Goal: Task Accomplishment & Management: Use online tool/utility

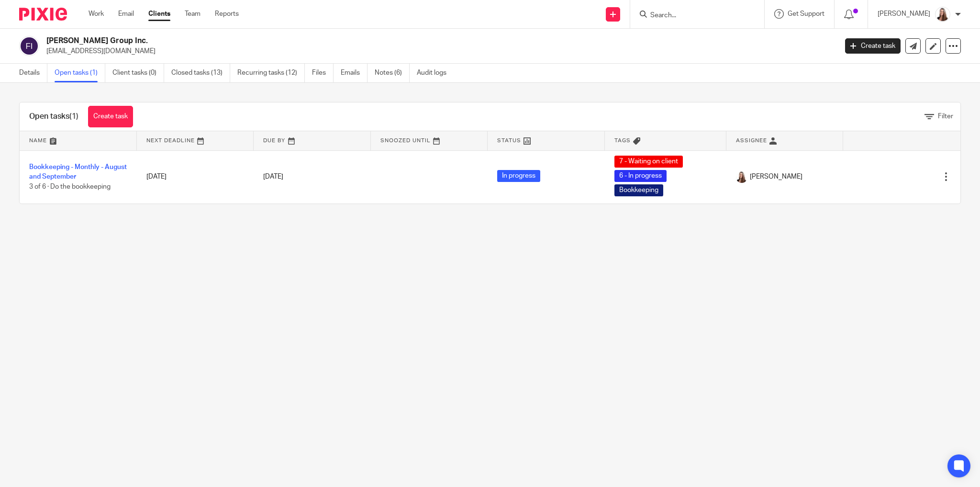
click at [19, 69] on div "Details Open tasks (1) Client tasks (0) Closed tasks (13) Recurring tasks (12) …" at bounding box center [235, 73] width 470 height 19
click at [26, 72] on link "Details" at bounding box center [33, 73] width 28 height 19
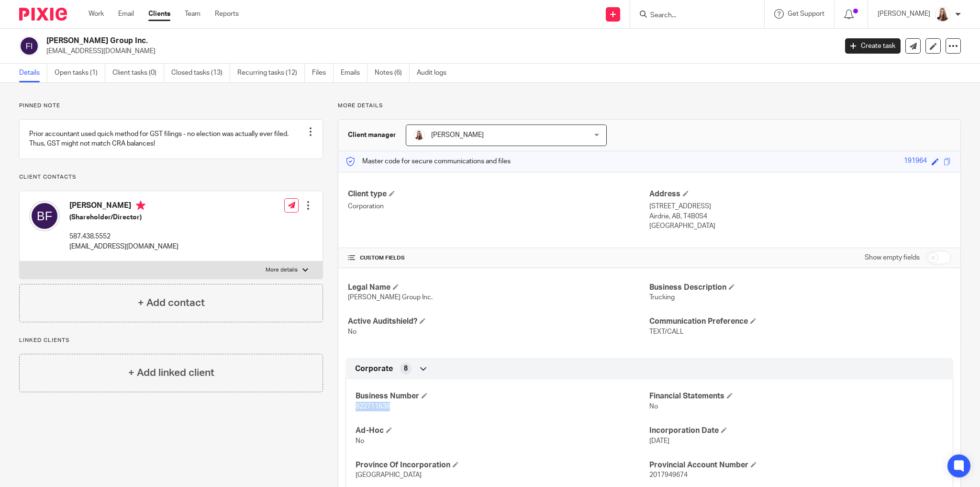
drag, startPoint x: 354, startPoint y: 403, endPoint x: 395, endPoint y: 406, distance: 41.8
click at [395, 406] on p "822711636" at bounding box center [503, 407] width 294 height 10
copy span "822711636"
click at [83, 77] on link "Open tasks (1)" at bounding box center [80, 73] width 51 height 19
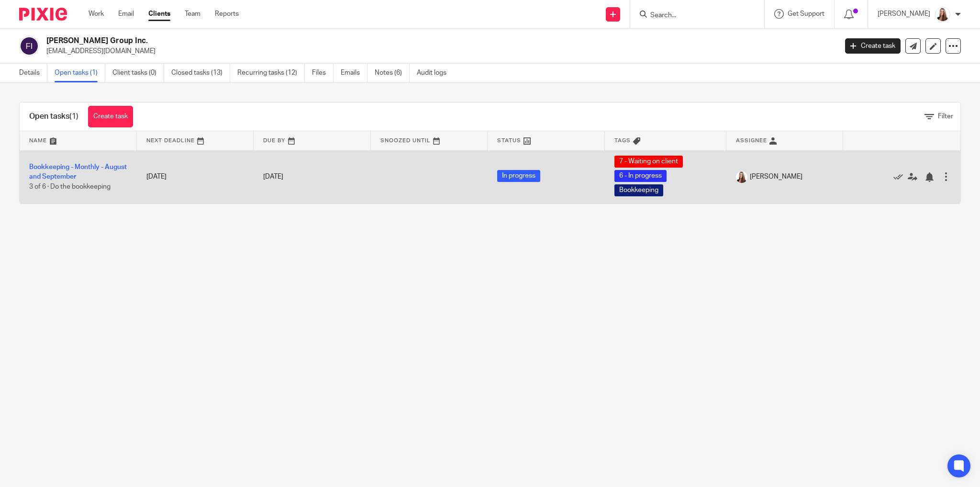
click at [44, 171] on td "Bookkeeping - Monthly - August and [DATE] of 6 · Do the bookkeeping" at bounding box center [78, 176] width 117 height 53
click at [94, 164] on link "Bookkeeping - Monthly - August and September" at bounding box center [78, 172] width 98 height 16
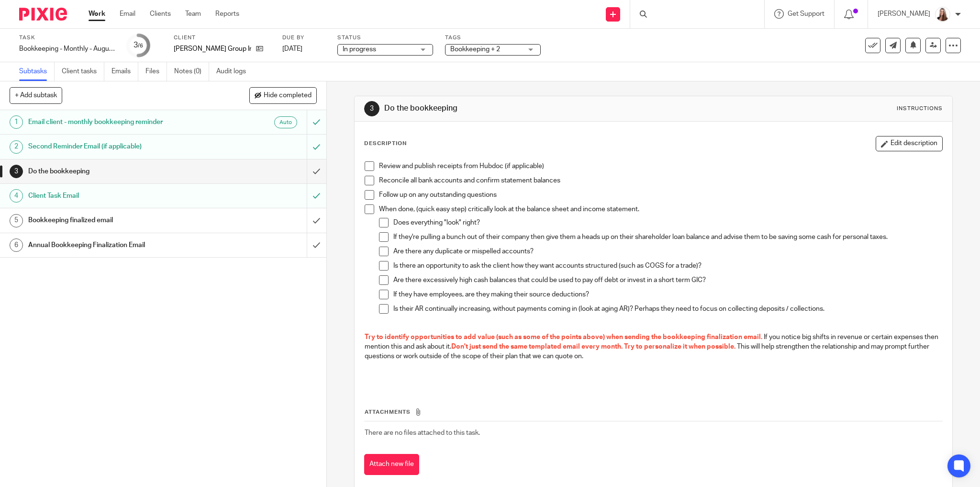
click at [365, 167] on span at bounding box center [370, 166] width 10 height 10
click at [368, 192] on span at bounding box center [370, 195] width 10 height 10
click at [368, 184] on span at bounding box center [370, 181] width 10 height 10
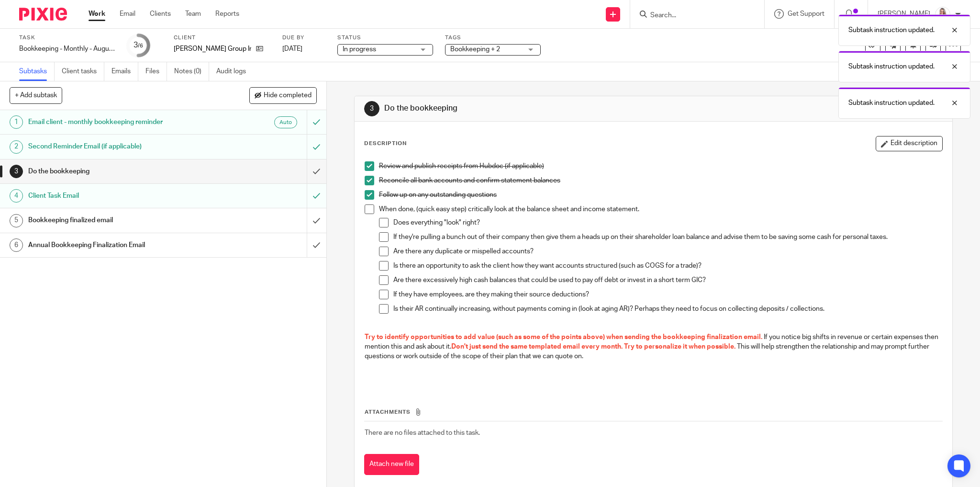
click at [365, 212] on span at bounding box center [370, 209] width 10 height 10
click at [379, 226] on li "Does everything "look" right?" at bounding box center [661, 225] width 564 height 14
click at [380, 227] on li "Does everything "look" right?" at bounding box center [661, 225] width 564 height 14
click at [380, 219] on span at bounding box center [384, 223] width 10 height 10
click at [386, 236] on li "If they're pulling a bunch out of their company then give them a heads up on th…" at bounding box center [661, 239] width 564 height 14
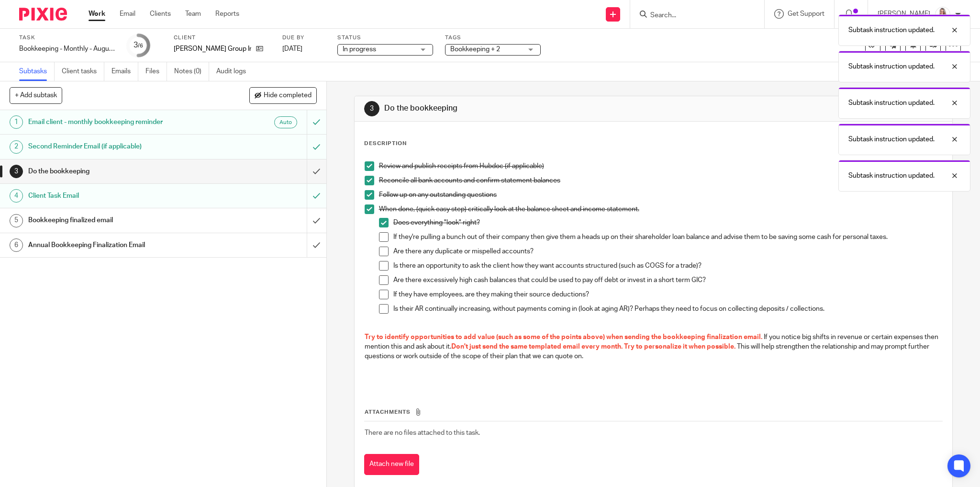
drag, startPoint x: 381, startPoint y: 237, endPoint x: 383, endPoint y: 243, distance: 6.5
click at [381, 237] on span at bounding box center [384, 237] width 10 height 10
click at [383, 249] on span at bounding box center [384, 251] width 10 height 10
click at [380, 278] on span at bounding box center [384, 280] width 10 height 10
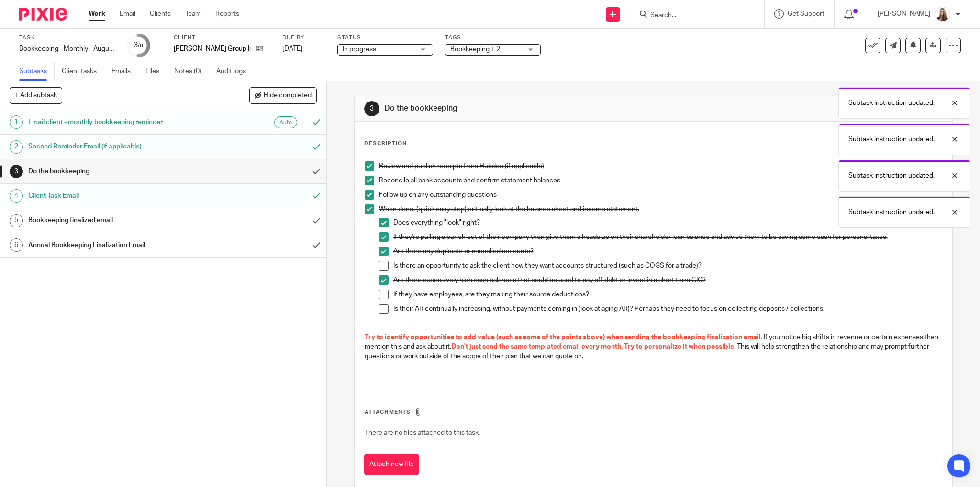
click at [380, 267] on span at bounding box center [384, 266] width 10 height 10
click at [379, 296] on span at bounding box center [384, 295] width 10 height 10
click at [380, 307] on span at bounding box center [384, 309] width 10 height 10
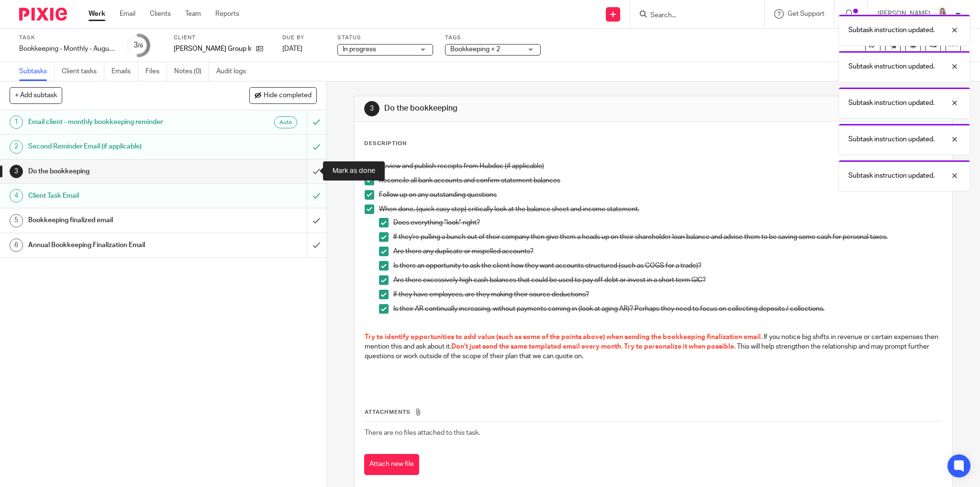
click at [306, 173] on input "submit" at bounding box center [163, 171] width 326 height 24
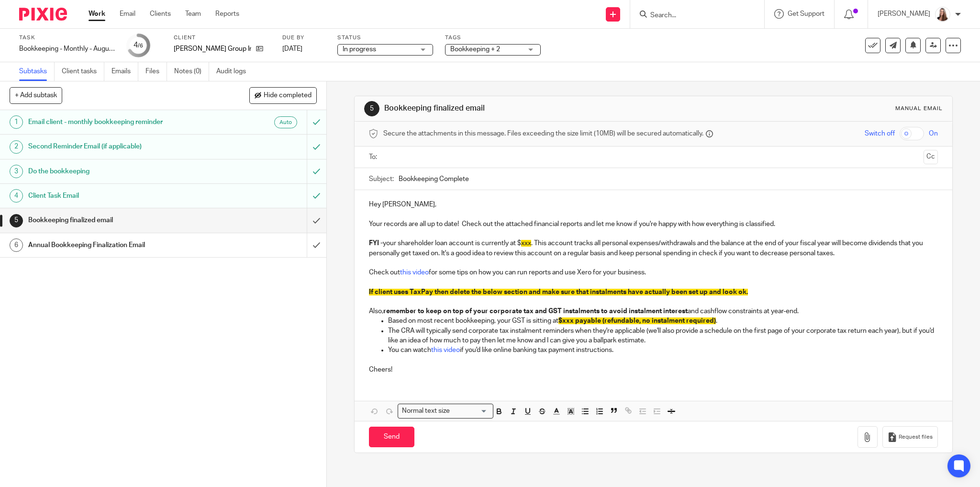
click at [394, 179] on div "Subject: Bookkeeping Complete" at bounding box center [653, 179] width 569 height 22
click at [395, 179] on div "Subject: Bookkeeping Complete" at bounding box center [653, 179] width 569 height 22
click at [399, 179] on input "Bookkeeping Complete" at bounding box center [669, 179] width 540 height 22
type input "August and September 2025 Bookkeeping Complete"
drag, startPoint x: 521, startPoint y: 242, endPoint x: 531, endPoint y: 244, distance: 9.9
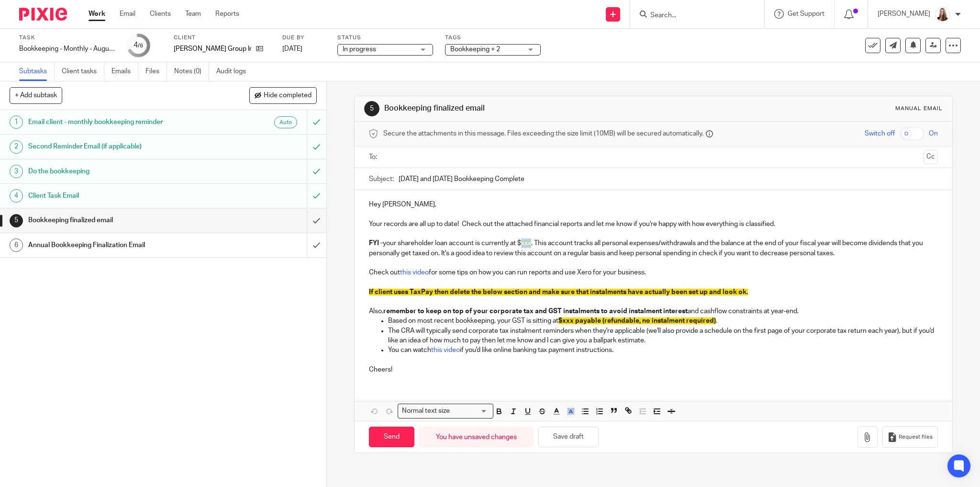
click at [531, 244] on span "xxx" at bounding box center [526, 243] width 10 height 7
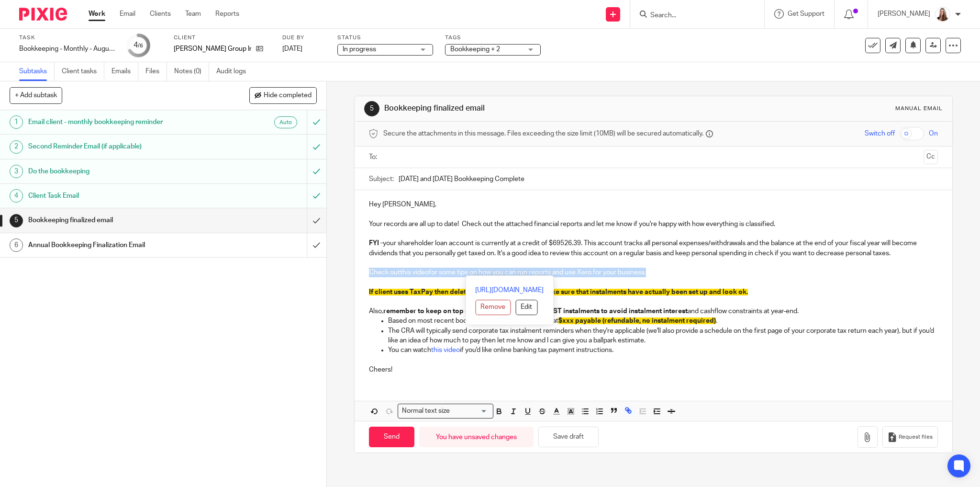
drag, startPoint x: 368, startPoint y: 269, endPoint x: 655, endPoint y: 272, distance: 287.6
click at [655, 272] on p "Check out this video for some tips on how you can run reports and use Xero for …" at bounding box center [653, 273] width 569 height 10
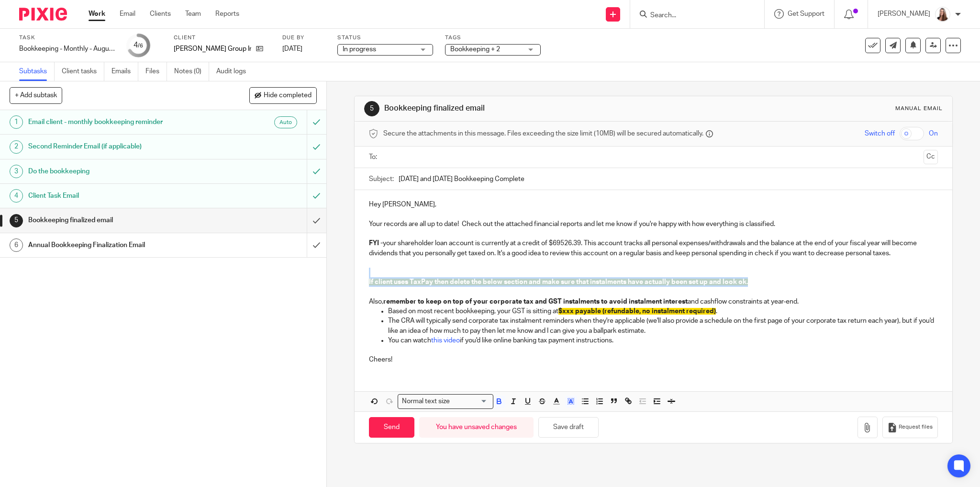
drag, startPoint x: 766, startPoint y: 281, endPoint x: 387, endPoint y: 268, distance: 378.8
click at [387, 268] on div "Hey Braden, Your records are all up to date! Check out the attached financial r…" at bounding box center [654, 281] width 598 height 182
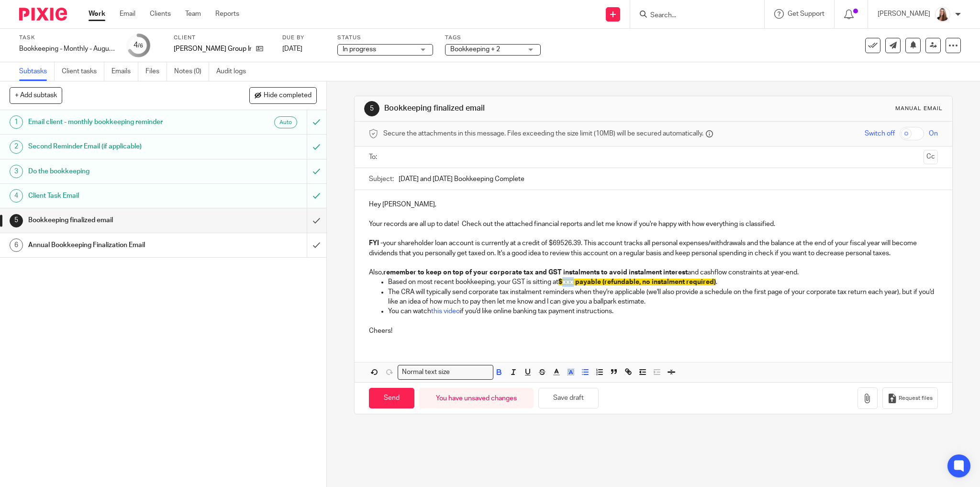
drag, startPoint x: 564, startPoint y: 281, endPoint x: 573, endPoint y: 282, distance: 9.7
click at [573, 282] on span "$xxx payable (refundable, no instalment required)" at bounding box center [636, 282] width 157 height 7
click at [575, 281] on span "$xxx payable (refundable, no instalment required)" at bounding box center [636, 282] width 157 height 7
drag, startPoint x: 641, startPoint y: 281, endPoint x: 562, endPoint y: 282, distance: 79.0
click at [562, 282] on span "$xxx payable (refundable, no instalment required)" at bounding box center [636, 282] width 157 height 7
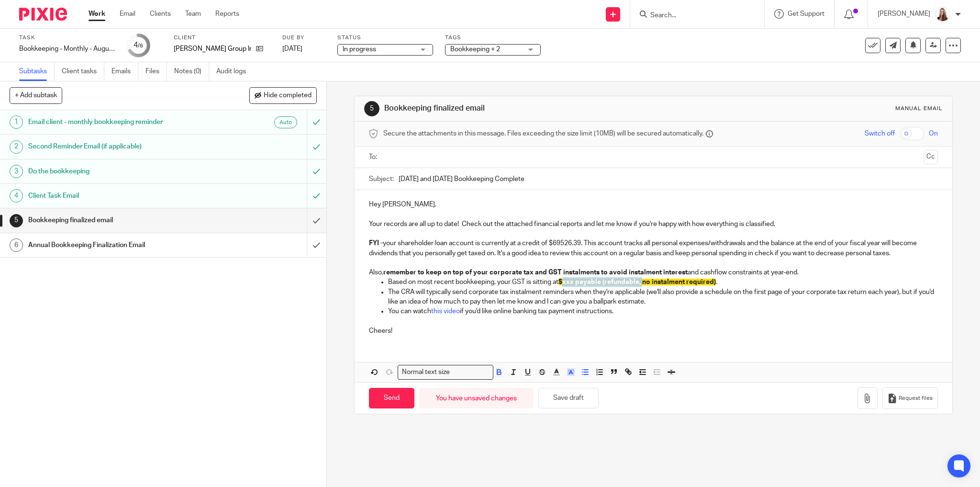
drag, startPoint x: 725, startPoint y: 279, endPoint x: 560, endPoint y: 281, distance: 165.1
click at [560, 281] on p "Based on most recent bookkeeping, your GST is sitting at $xxx payable (refundab…" at bounding box center [663, 282] width 550 height 10
click at [625, 280] on p "Based on most recent bookkeeping, your GST is sitting at a credit of" at bounding box center [663, 282] width 550 height 10
click at [666, 326] on p "Cheers!" at bounding box center [653, 326] width 569 height 20
drag, startPoint x: 628, startPoint y: 281, endPoint x: 558, endPoint y: 282, distance: 70.3
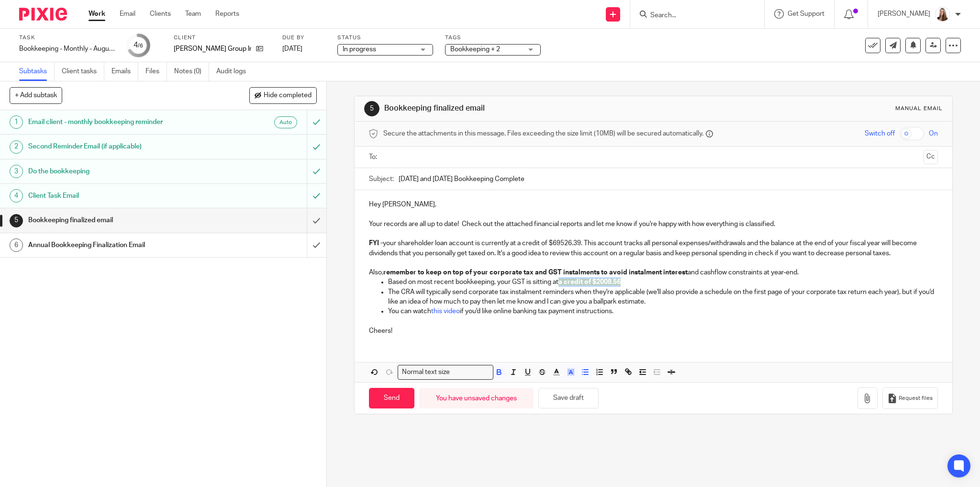
click at [558, 282] on p "Based on most recent bookkeeping, your GST is sitting at a credit of $2008.56" at bounding box center [663, 282] width 550 height 10
click at [570, 369] on icon "button" at bounding box center [571, 372] width 9 height 9
click at [547, 382] on li "color:#FFFFFF" at bounding box center [550, 384] width 7 height 7
drag, startPoint x: 624, startPoint y: 353, endPoint x: 633, endPoint y: 351, distance: 9.2
click at [626, 353] on div "Hey Braden, Your records are all up to date! Check out the attached financial r…" at bounding box center [654, 286] width 598 height 192
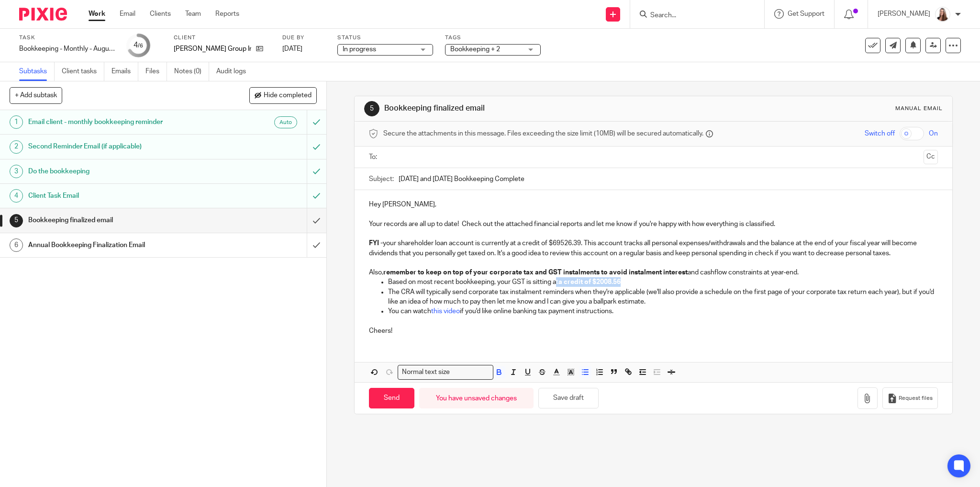
drag, startPoint x: 647, startPoint y: 278, endPoint x: 554, endPoint y: 282, distance: 93.4
click at [554, 282] on p "Based on most recent bookkeeping, your GST is sitting at a credit of $2008.56" at bounding box center [663, 282] width 550 height 10
click at [663, 318] on p "Cheers!" at bounding box center [653, 326] width 569 height 20
click at [629, 279] on p "Based on most recent bookkeeping, your GST is sitting at a credit of $2008.56" at bounding box center [663, 282] width 550 height 10
drag, startPoint x: 901, startPoint y: 290, endPoint x: 911, endPoint y: 309, distance: 21.8
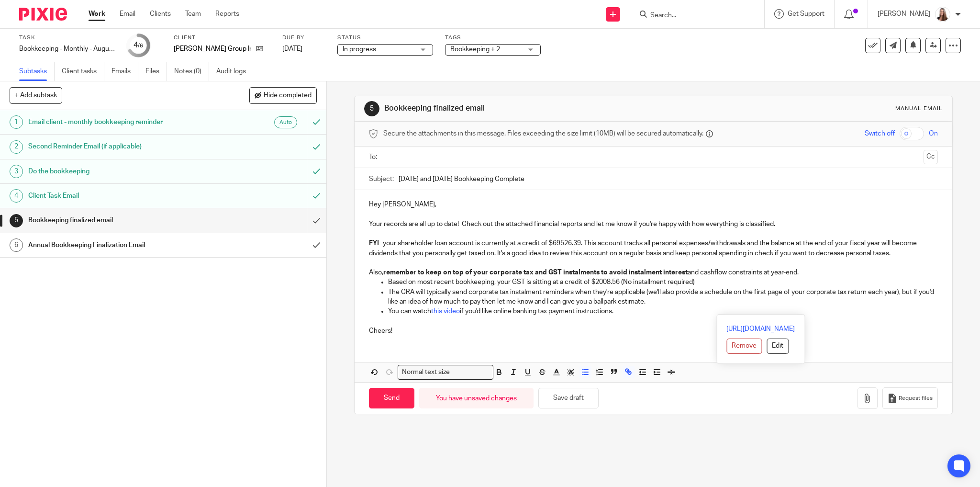
click at [911, 309] on ul "Based on most recent bookkeeping, your GST is sitting at a credit of $2008.56 (…" at bounding box center [653, 296] width 569 height 39
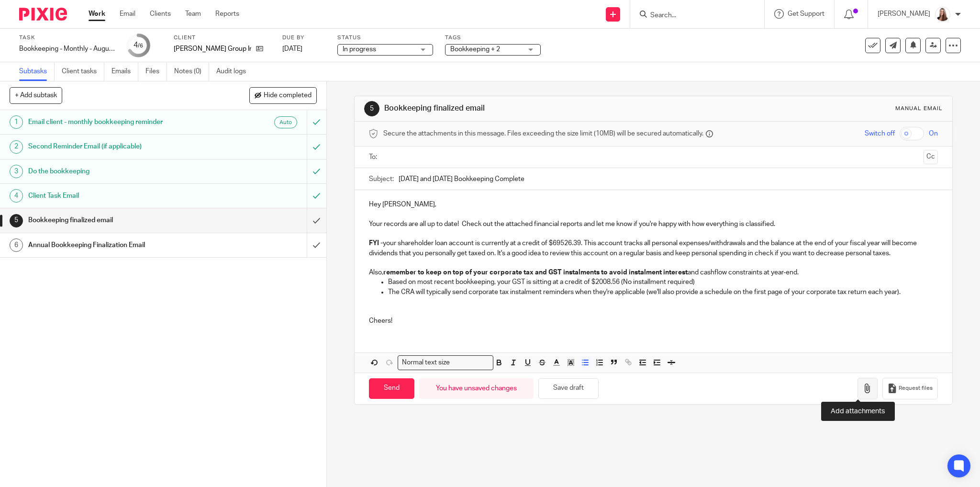
click at [863, 383] on icon "button" at bounding box center [868, 388] width 10 height 10
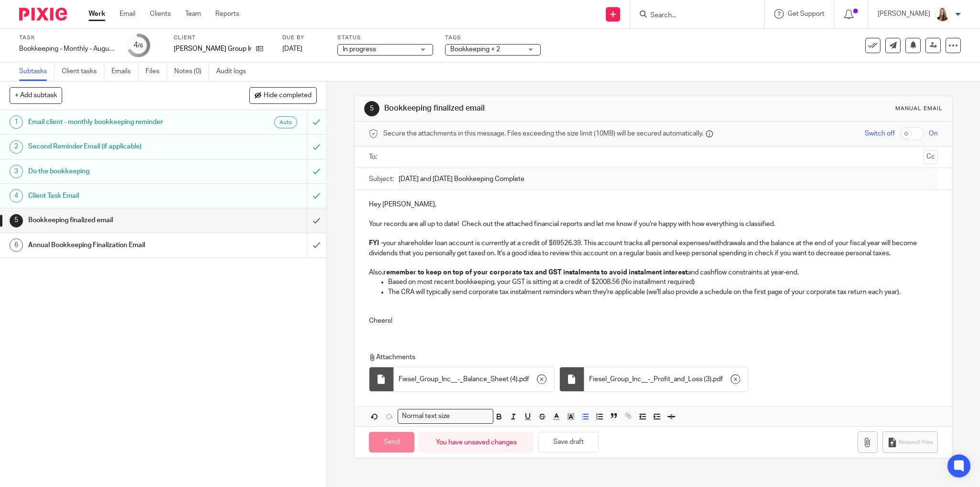
click at [389, 161] on input "text" at bounding box center [653, 157] width 533 height 11
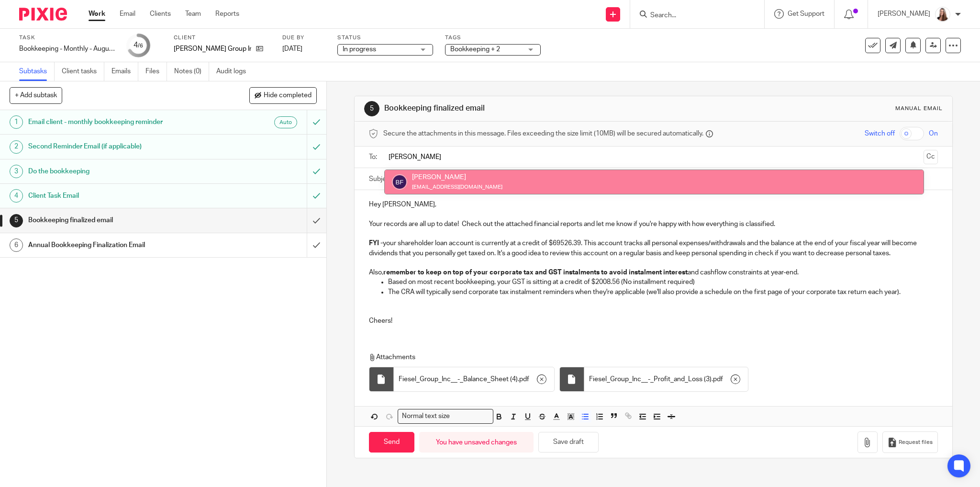
type input "brad"
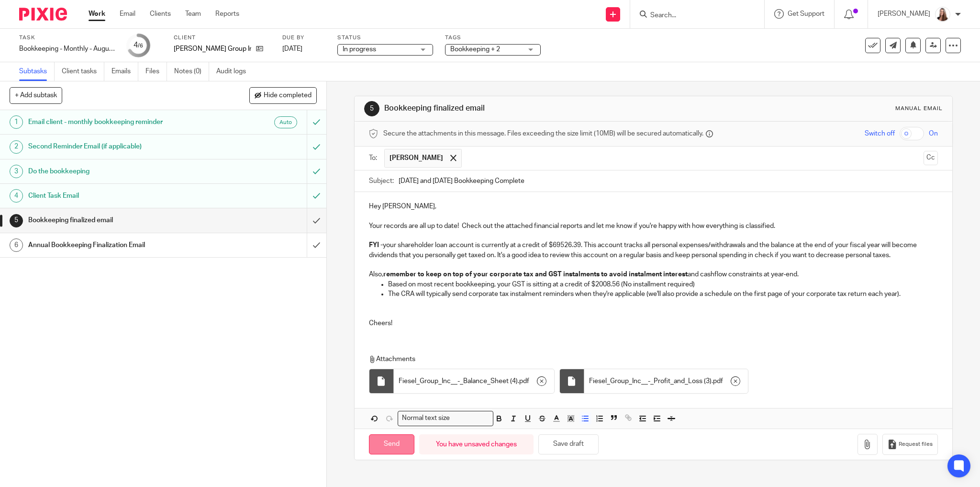
click at [398, 439] on input "Send" at bounding box center [391, 444] width 45 height 21
type input "Sent"
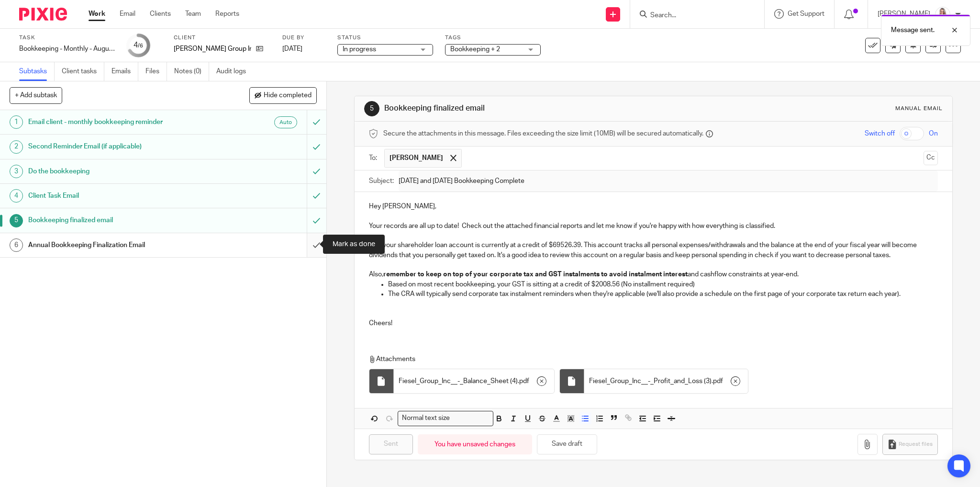
click at [315, 246] on input "submit" at bounding box center [163, 245] width 326 height 24
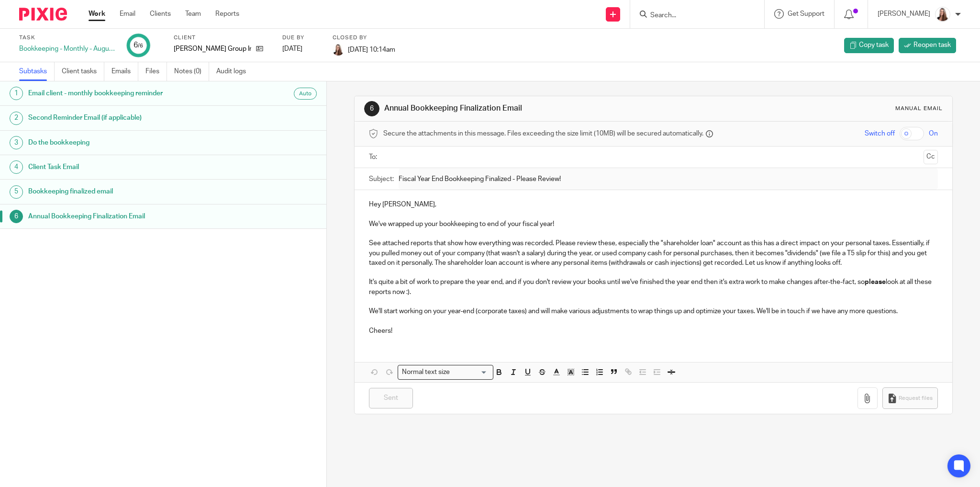
click at [95, 9] on div "Work Email Clients Team Reports Work Email Clients Team Reports Settings" at bounding box center [166, 14] width 175 height 28
click at [97, 11] on link "Work" at bounding box center [97, 14] width 17 height 10
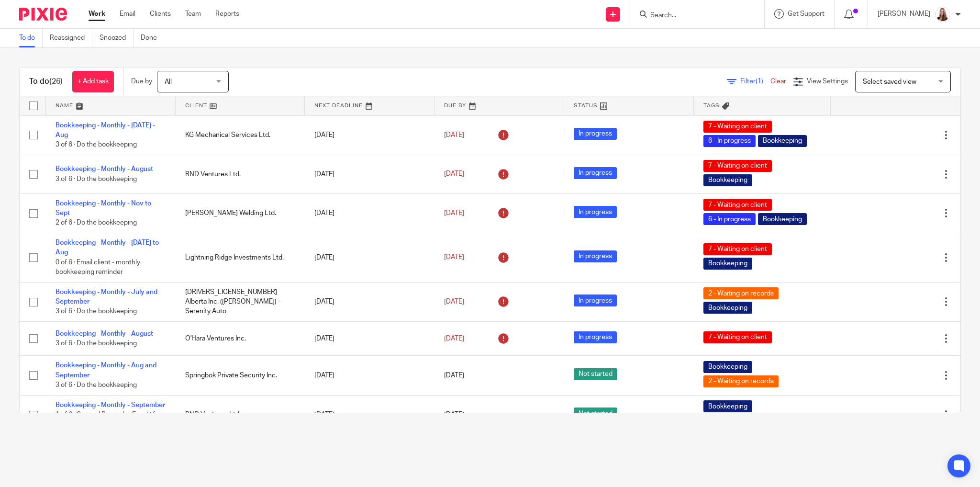
click at [67, 105] on link at bounding box center [111, 105] width 130 height 19
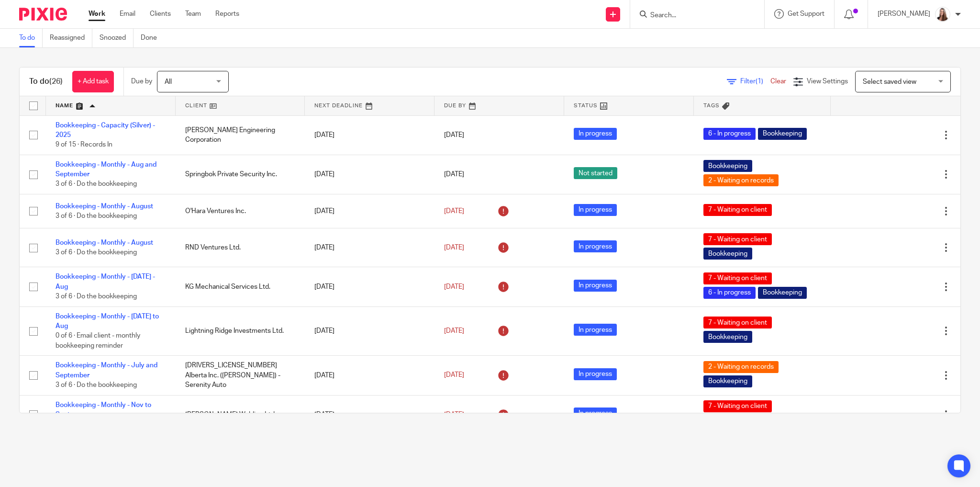
click at [194, 108] on link at bounding box center [241, 105] width 130 height 19
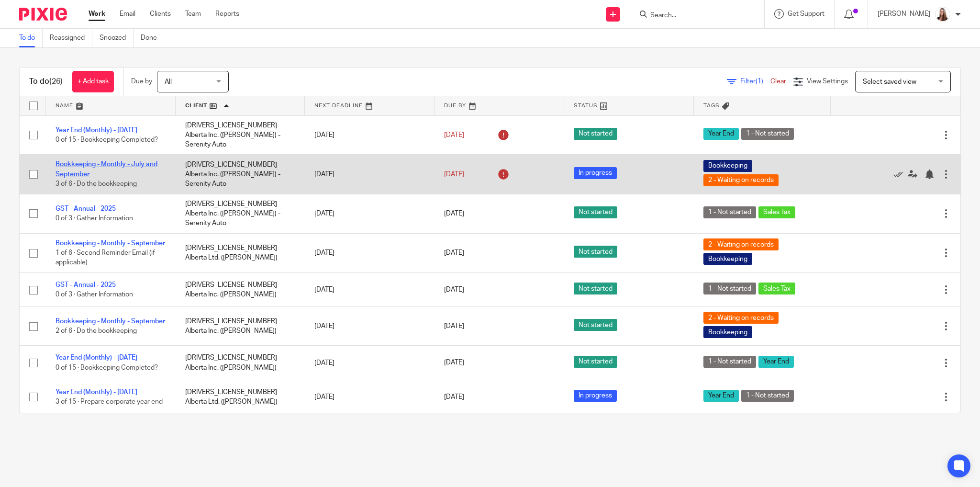
click at [94, 161] on link "Bookkeeping - Monthly - July and September" at bounding box center [107, 169] width 102 height 16
